Goal: Find specific page/section: Find specific page/section

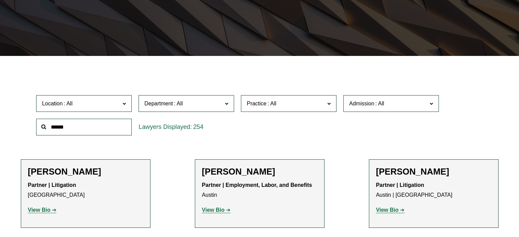
scroll to position [140, 0]
click at [59, 129] on input "text" at bounding box center [83, 127] width 95 height 17
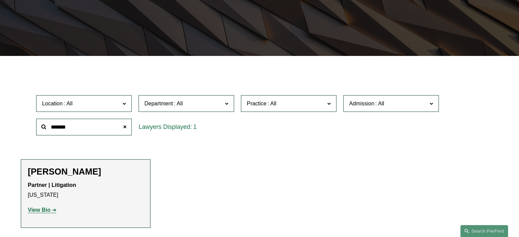
type input "*******"
click at [35, 210] on strong "View Bio" at bounding box center [39, 210] width 22 height 6
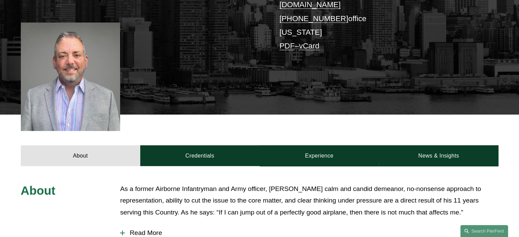
scroll to position [170, 0]
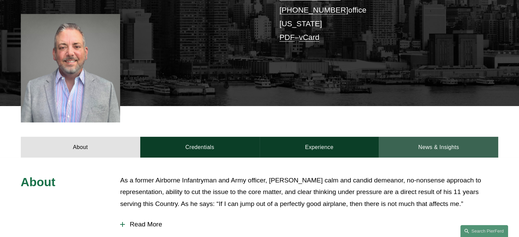
click at [433, 140] on link "News & Insights" at bounding box center [437, 147] width 119 height 20
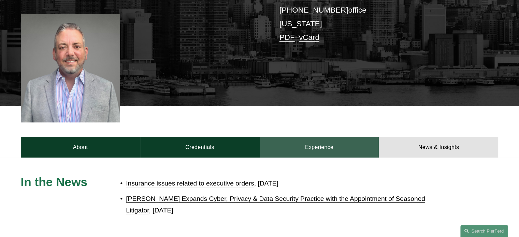
click at [328, 141] on link "Experience" at bounding box center [318, 147] width 119 height 20
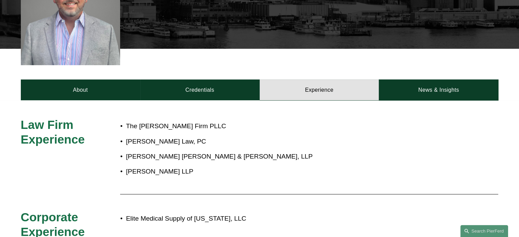
scroll to position [239, 0]
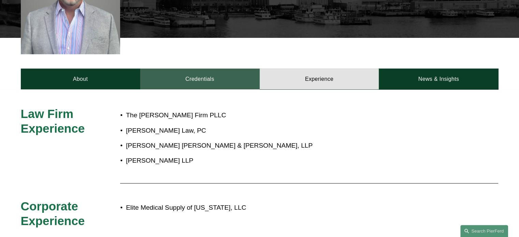
click at [205, 72] on link "Credentials" at bounding box center [199, 79] width 119 height 20
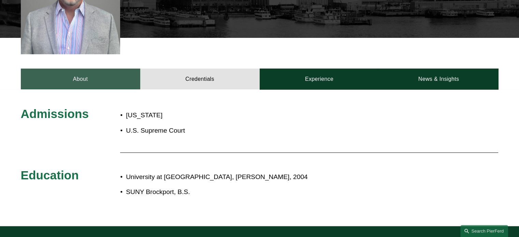
click at [94, 71] on link "About" at bounding box center [80, 79] width 119 height 20
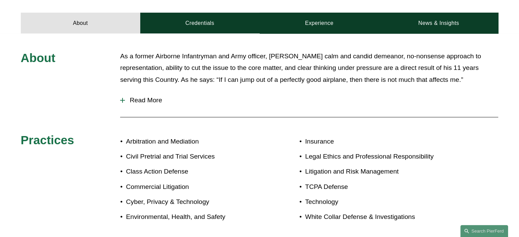
scroll to position [307, 0]
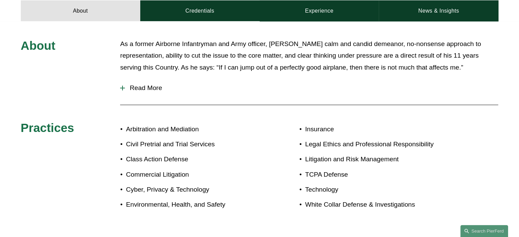
click at [122, 84] on button "Read More" at bounding box center [309, 88] width 378 height 18
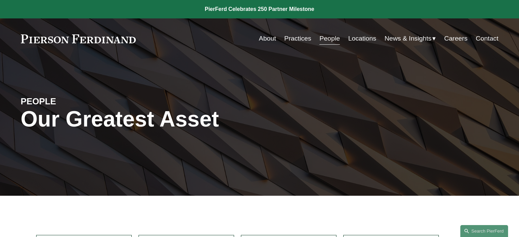
scroll to position [102, 0]
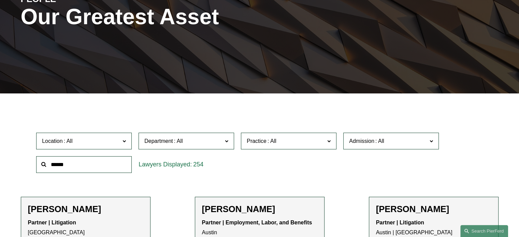
click at [61, 166] on input "text" at bounding box center [83, 164] width 95 height 17
type input "*******"
